Goal: Information Seeking & Learning: Check status

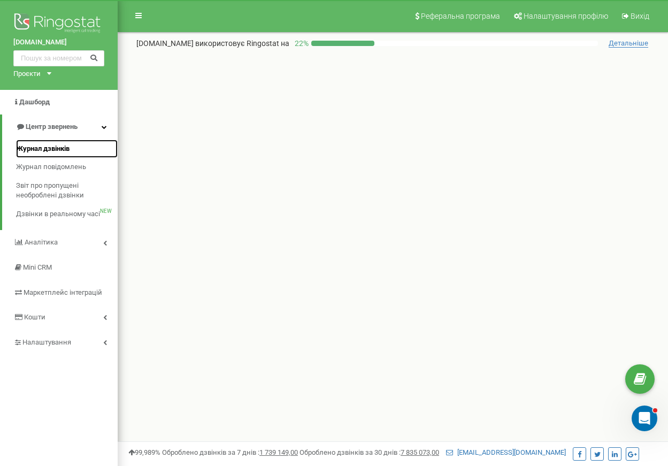
click at [62, 153] on span "Журнал дзвінків" at bounding box center [42, 149] width 53 height 10
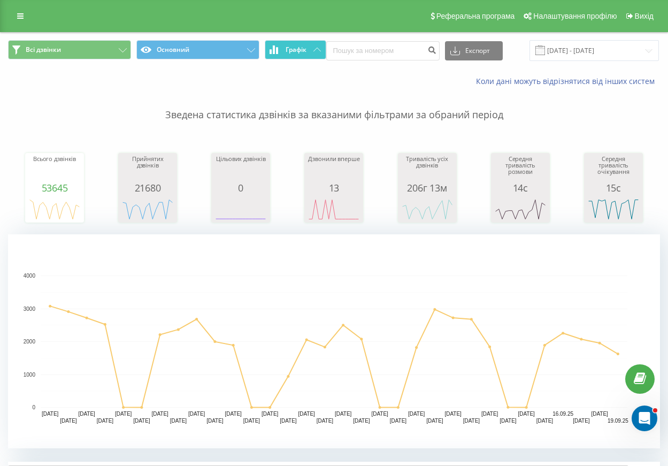
click at [291, 47] on span "Графік" at bounding box center [295, 49] width 21 height 7
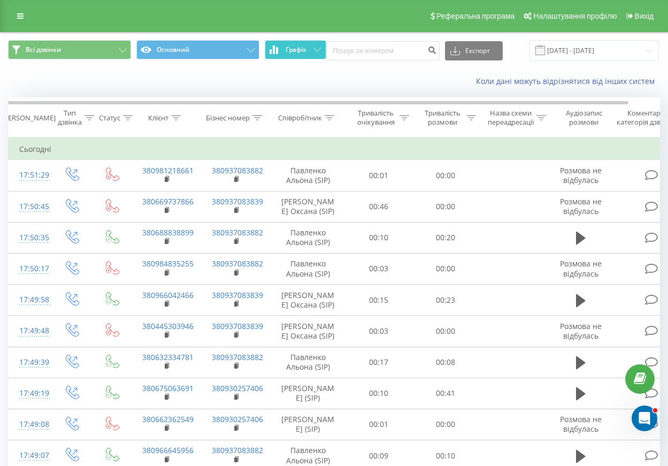
click at [298, 51] on span "Графік" at bounding box center [295, 49] width 21 height 7
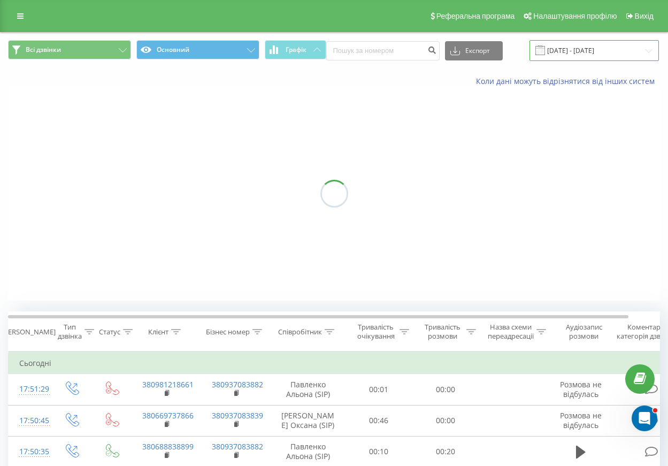
click at [588, 48] on input "19.08.2025 - 19.09.2025" at bounding box center [593, 50] width 129 height 21
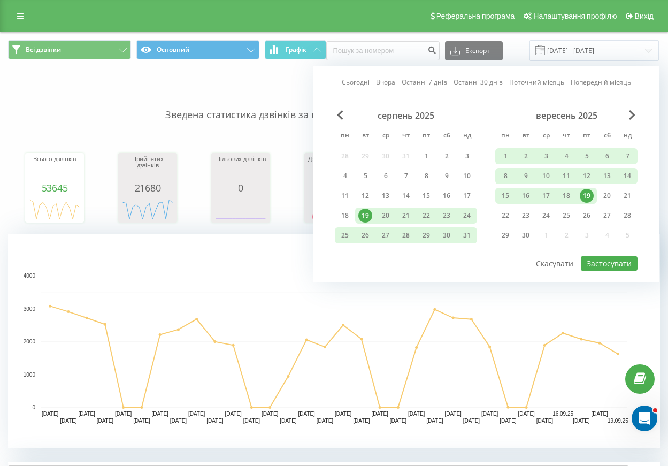
click at [587, 196] on div "19" at bounding box center [586, 196] width 14 height 14
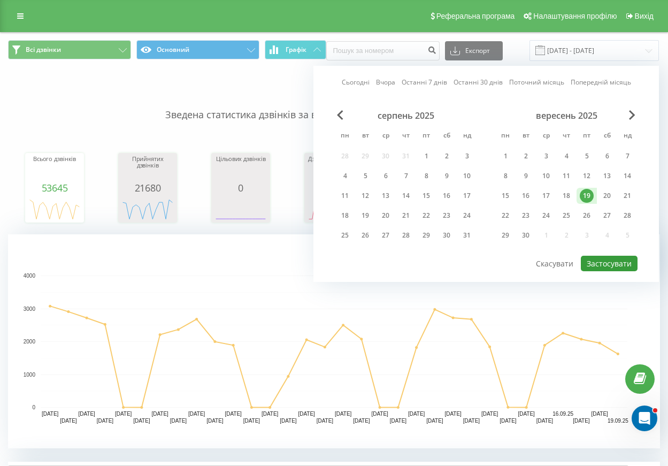
click at [601, 259] on button "Застосувати" at bounding box center [609, 264] width 57 height 16
type input "19.09.2025 - 19.09.2025"
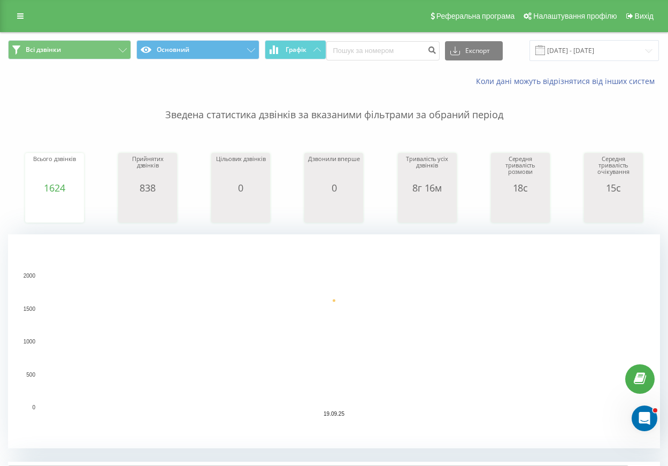
scroll to position [214, 0]
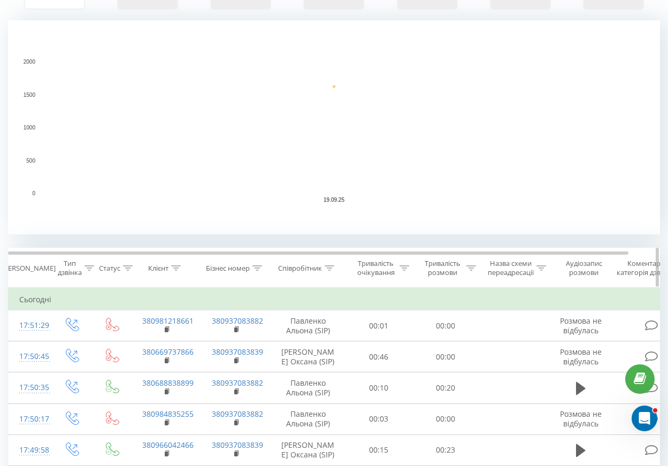
click at [329, 265] on icon at bounding box center [330, 267] width 10 height 5
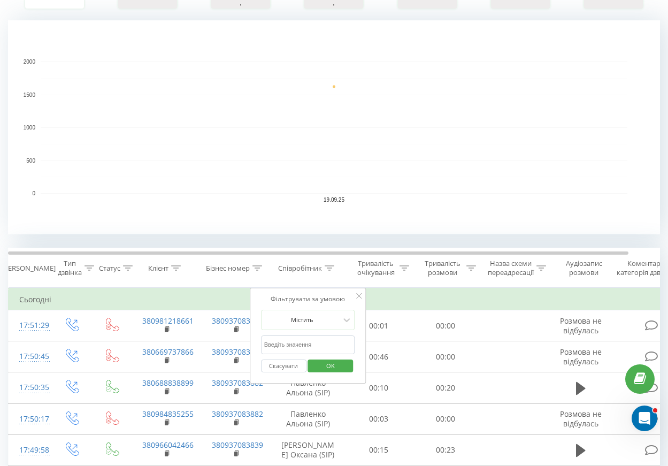
click at [311, 345] on input "text" at bounding box center [308, 344] width 94 height 19
type input "володимир"
click button "OK" at bounding box center [330, 365] width 45 height 13
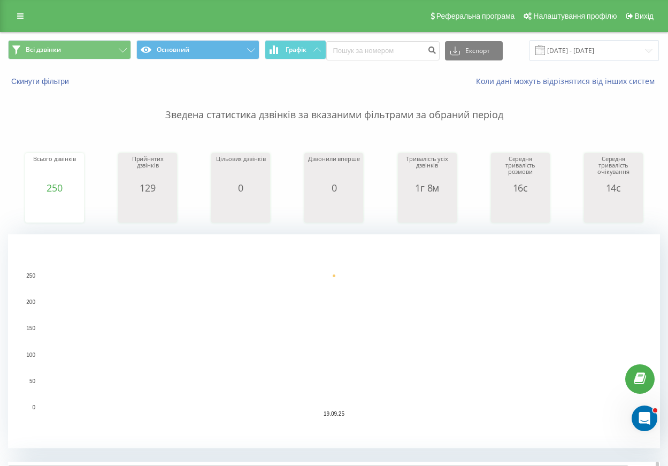
scroll to position [160, 0]
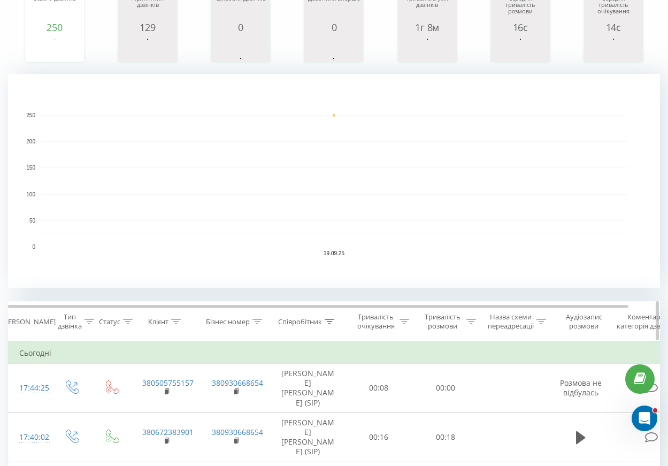
click at [334, 322] on icon at bounding box center [329, 321] width 10 height 5
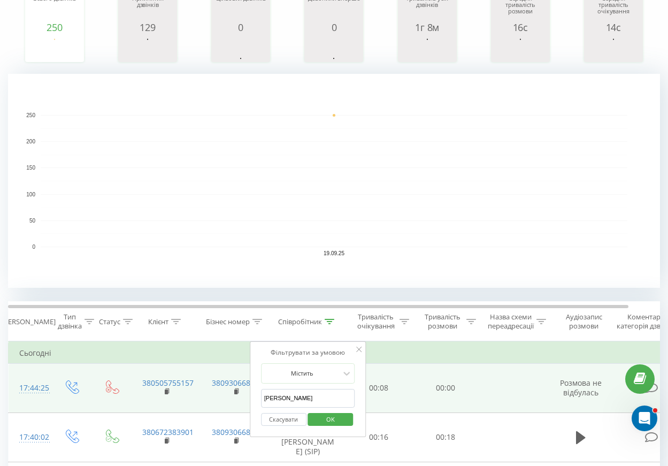
drag, startPoint x: 326, startPoint y: 394, endPoint x: 233, endPoint y: 396, distance: 93.0
type input "бондаренко"
click button "OK" at bounding box center [330, 419] width 45 height 13
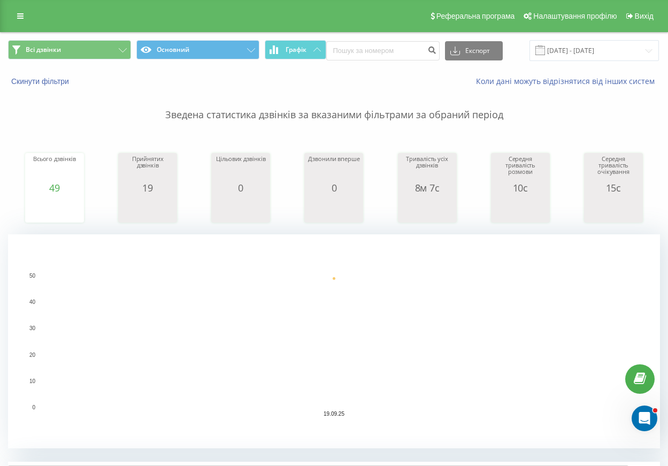
scroll to position [267, 0]
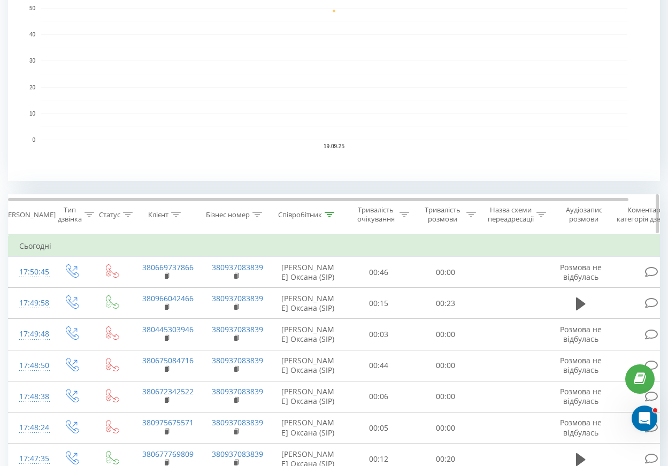
click at [329, 214] on icon at bounding box center [330, 214] width 10 height 5
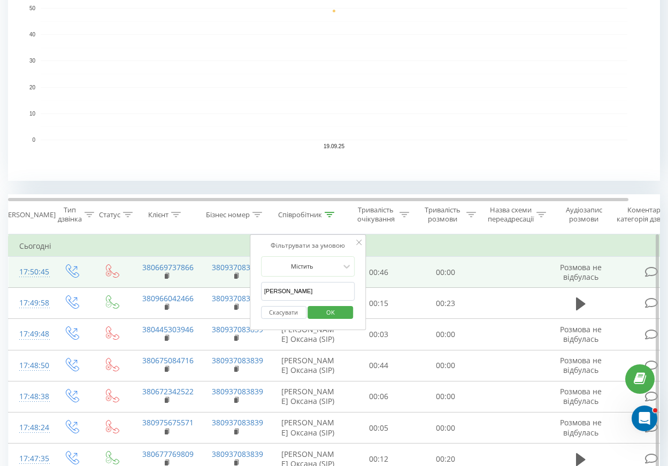
drag, startPoint x: 311, startPoint y: 289, endPoint x: 192, endPoint y: 280, distance: 118.5
type input "дворецький"
click button "OK" at bounding box center [330, 312] width 45 height 13
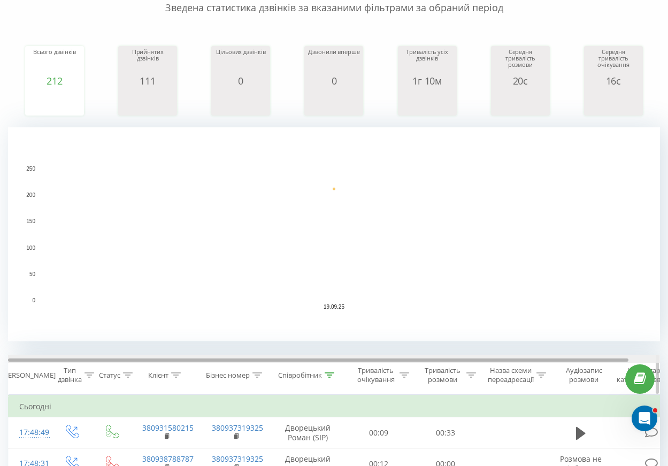
scroll to position [214, 0]
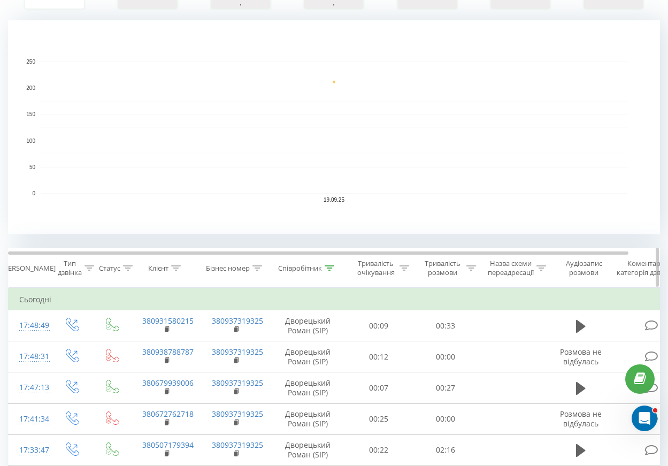
click at [327, 266] on icon at bounding box center [330, 267] width 10 height 5
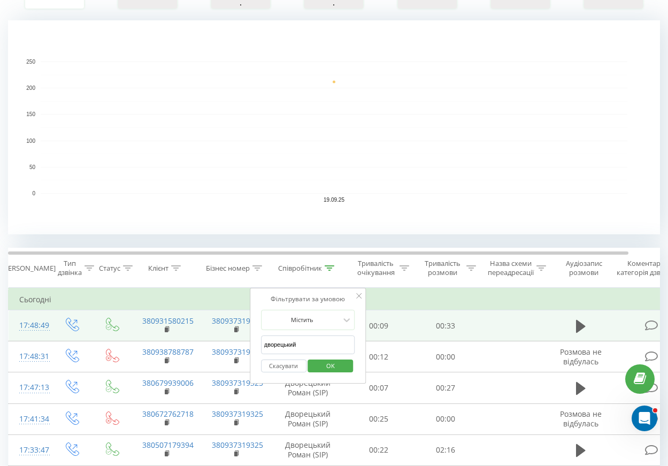
drag, startPoint x: 318, startPoint y: 344, endPoint x: 218, endPoint y: 332, distance: 100.1
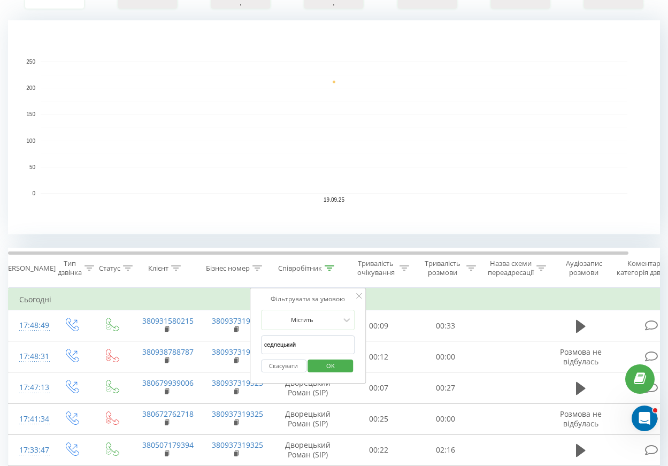
click at [336, 376] on div "Скасувати OK" at bounding box center [308, 366] width 94 height 24
click at [336, 364] on span "OK" at bounding box center [330, 365] width 30 height 17
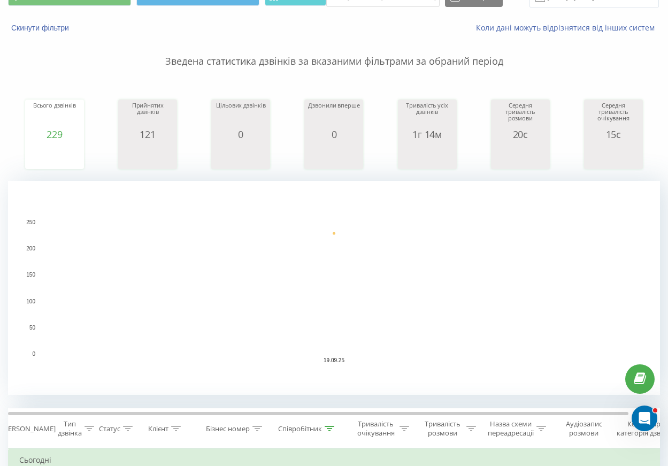
scroll to position [160, 0]
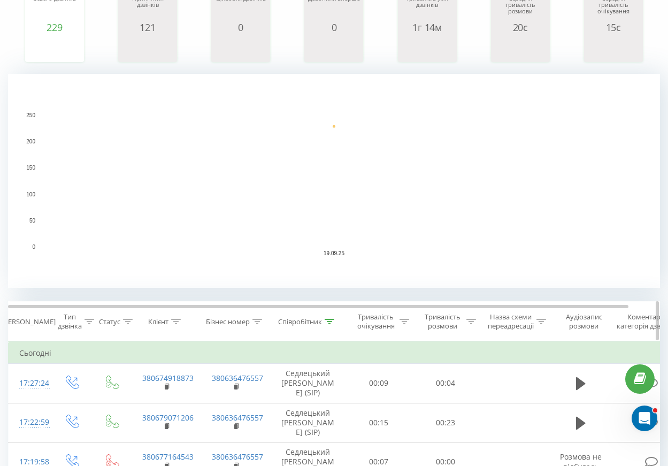
click at [336, 318] on div "Співробітник" at bounding box center [307, 321] width 75 height 9
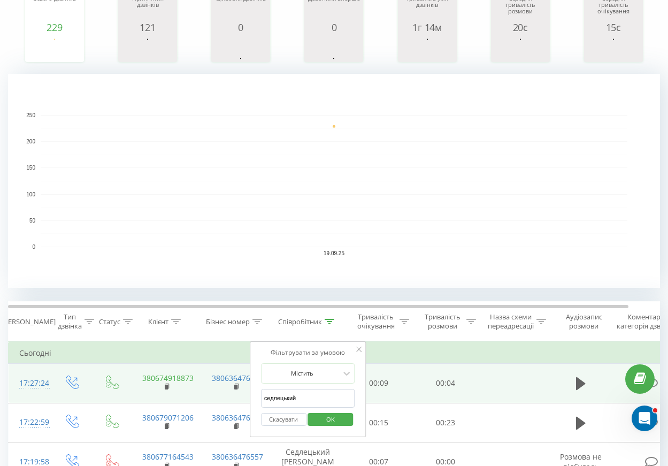
drag, startPoint x: 319, startPoint y: 399, endPoint x: 187, endPoint y: 377, distance: 133.2
click button "OK" at bounding box center [330, 419] width 45 height 13
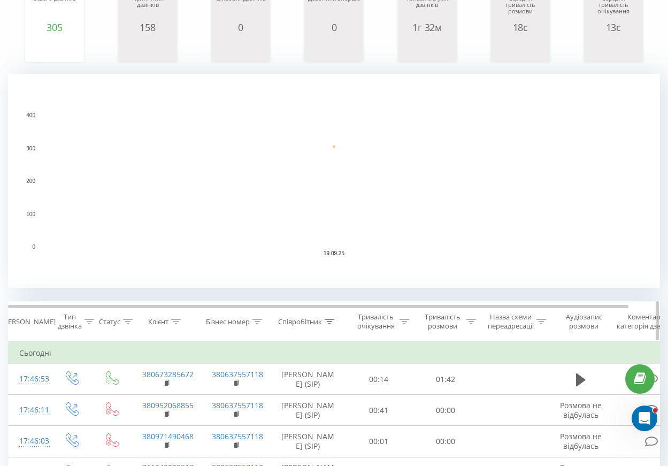
scroll to position [107, 0]
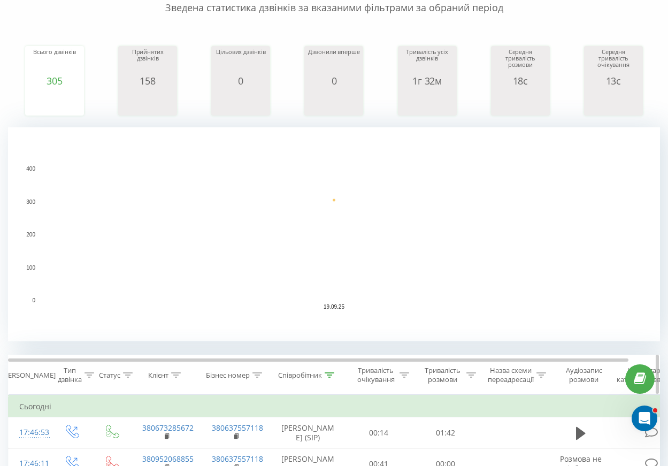
click at [328, 380] on th "Співробітник" at bounding box center [307, 375] width 75 height 40
click at [331, 375] on icon at bounding box center [330, 374] width 10 height 5
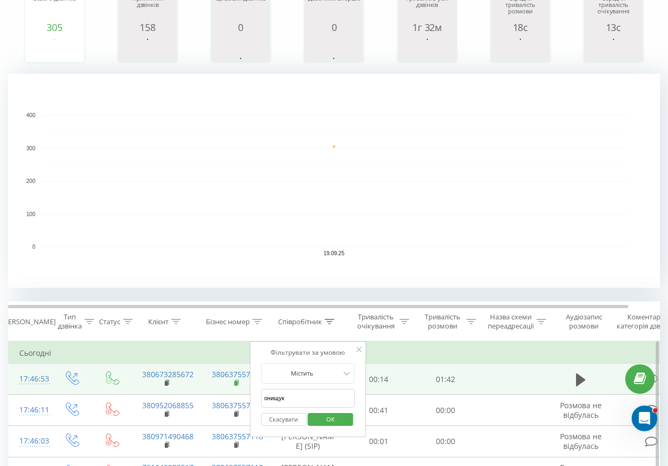
drag, startPoint x: 310, startPoint y: 400, endPoint x: 238, endPoint y: 382, distance: 73.8
click button "OK" at bounding box center [330, 419] width 45 height 13
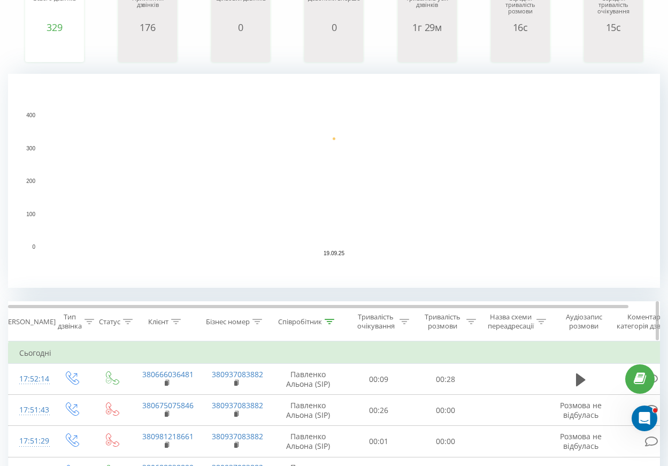
click at [328, 317] on div at bounding box center [329, 321] width 10 height 9
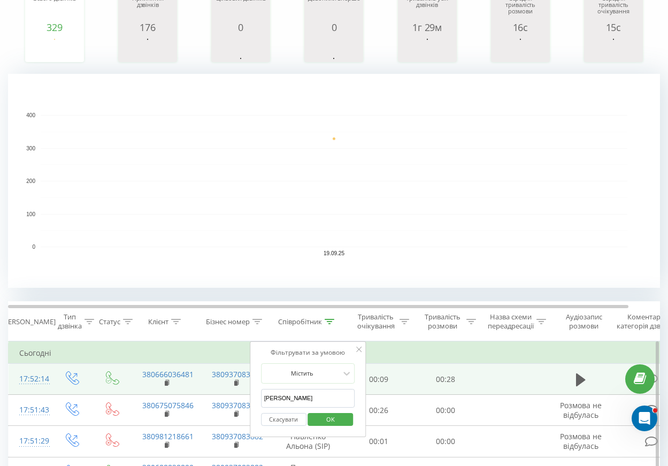
drag, startPoint x: 305, startPoint y: 397, endPoint x: 226, endPoint y: 385, distance: 79.9
click button "OK" at bounding box center [330, 419] width 45 height 13
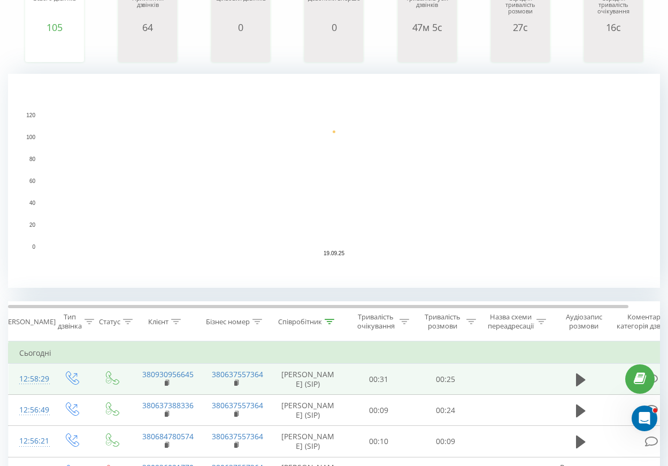
scroll to position [214, 0]
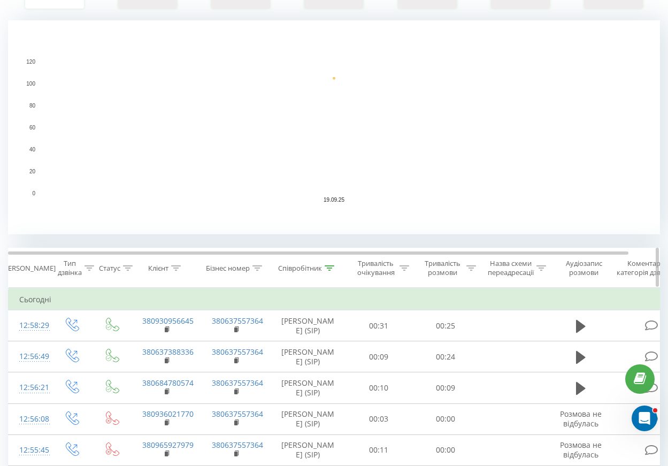
click at [330, 264] on div at bounding box center [329, 268] width 10 height 9
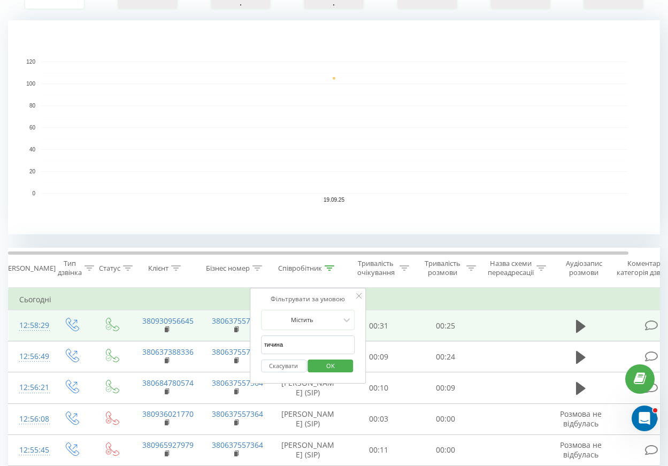
drag, startPoint x: 309, startPoint y: 343, endPoint x: 198, endPoint y: 311, distance: 115.7
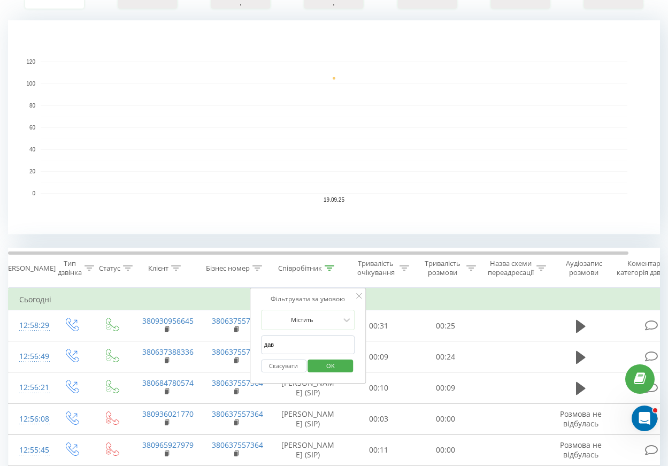
type input "Давид"
click button "OK" at bounding box center [330, 365] width 45 height 13
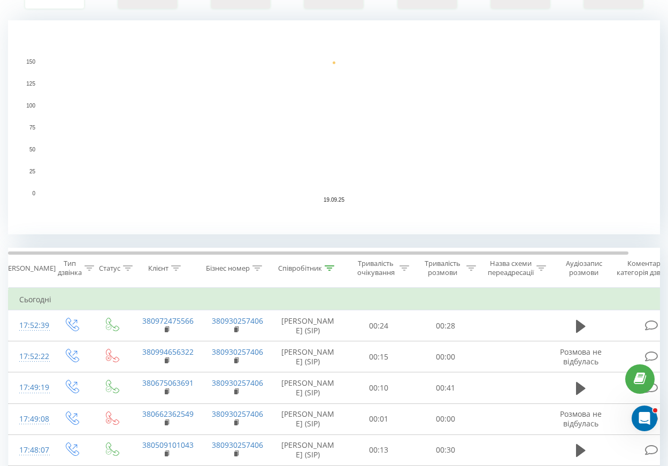
scroll to position [107, 0]
